Goal: Communication & Community: Answer question/provide support

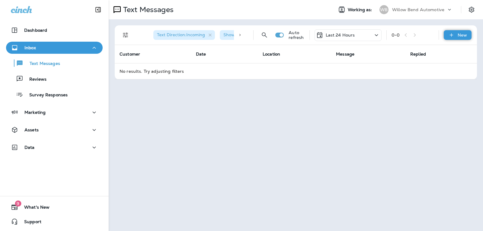
click at [460, 33] on p "New" at bounding box center [462, 35] width 9 height 5
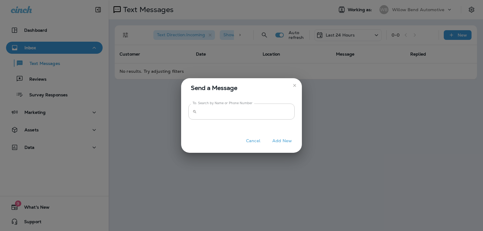
click at [258, 110] on input "To: Search by Name or Phone Number" at bounding box center [246, 112] width 95 height 16
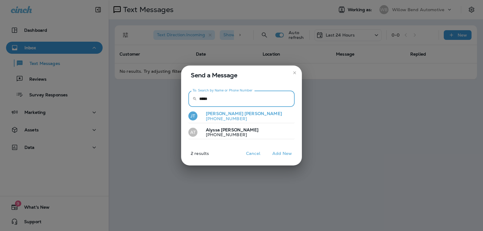
type input "*****"
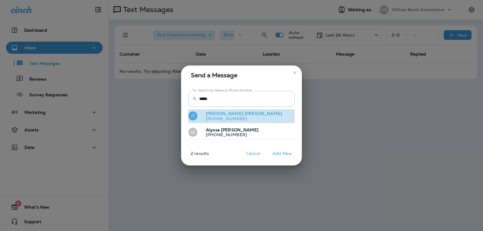
click at [252, 116] on button "[PERSON_NAME] [PERSON_NAME] [PHONE_NUMBER]" at bounding box center [241, 116] width 106 height 14
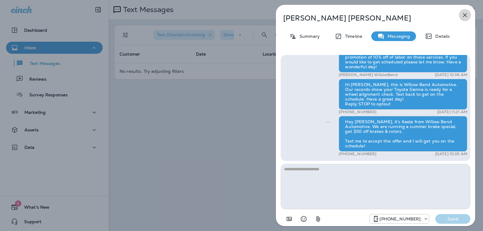
click at [465, 15] on icon "button" at bounding box center [465, 15] width 4 height 4
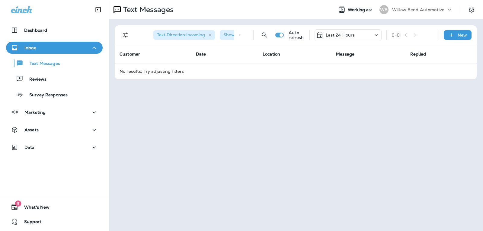
drag, startPoint x: 332, startPoint y: 34, endPoint x: 336, endPoint y: 35, distance: 3.8
click at [333, 34] on p "Last 24 Hours" at bounding box center [340, 35] width 29 height 5
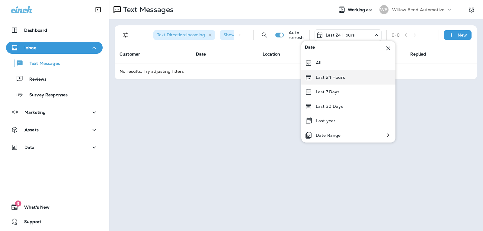
click at [347, 80] on div "Last 24 Hours" at bounding box center [348, 77] width 94 height 14
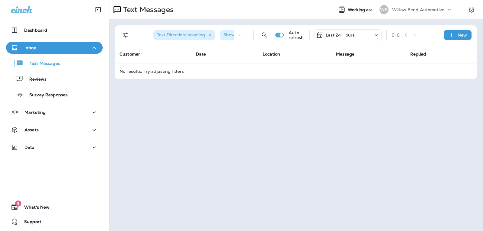
click at [349, 30] on div "Last 24 Hours" at bounding box center [347, 35] width 67 height 12
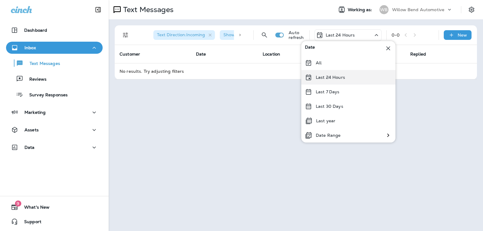
click at [344, 74] on div "Last 24 Hours" at bounding box center [348, 77] width 94 height 14
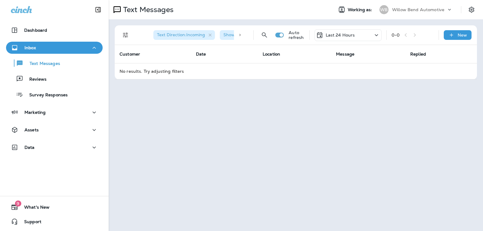
drag, startPoint x: 334, startPoint y: 37, endPoint x: 336, endPoint y: 40, distance: 3.5
click at [334, 37] on p "Last 24 Hours" at bounding box center [340, 35] width 29 height 5
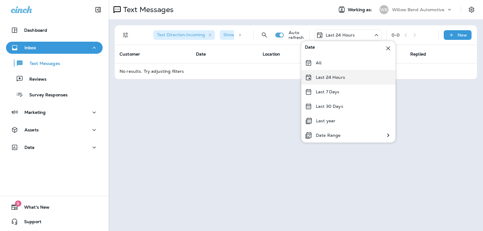
click at [332, 76] on p "Last 24 Hours" at bounding box center [330, 77] width 29 height 5
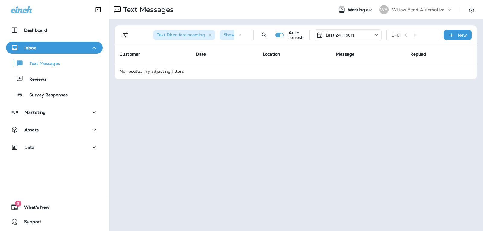
click at [332, 34] on p "Last 24 Hours" at bounding box center [340, 35] width 29 height 5
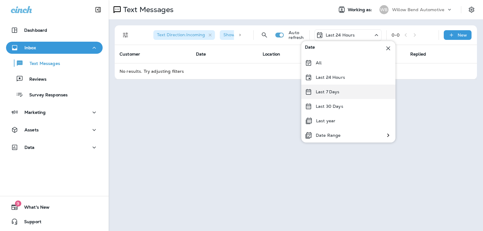
click at [336, 88] on div "Last 7 Days" at bounding box center [348, 92] width 94 height 14
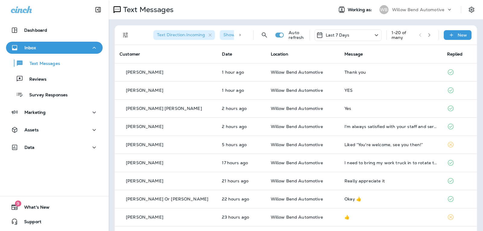
click at [346, 36] on div "Last 7 Days" at bounding box center [347, 35] width 67 height 12
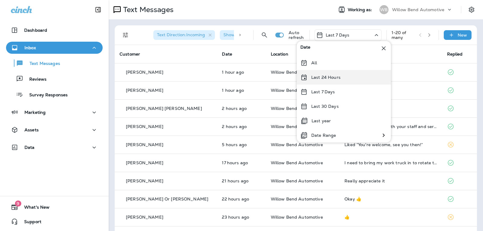
click at [341, 77] on div "Last 24 Hours" at bounding box center [344, 77] width 94 height 14
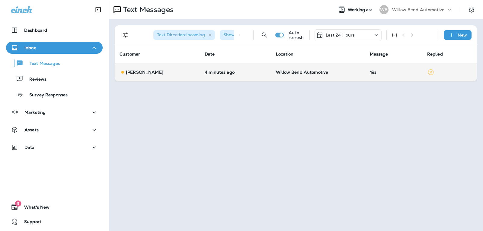
click at [373, 73] on div "Yes" at bounding box center [394, 72] width 48 height 5
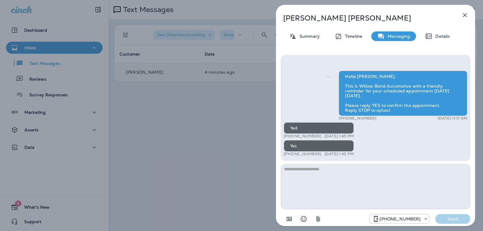
click at [328, 176] on textarea at bounding box center [376, 186] width 190 height 45
type textarea "*"
type textarea "**********"
click at [462, 218] on p "Send" at bounding box center [452, 218] width 25 height 5
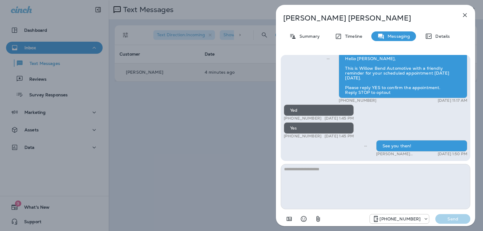
click at [467, 16] on icon "button" at bounding box center [464, 14] width 7 height 7
